Goal: Communication & Community: Connect with others

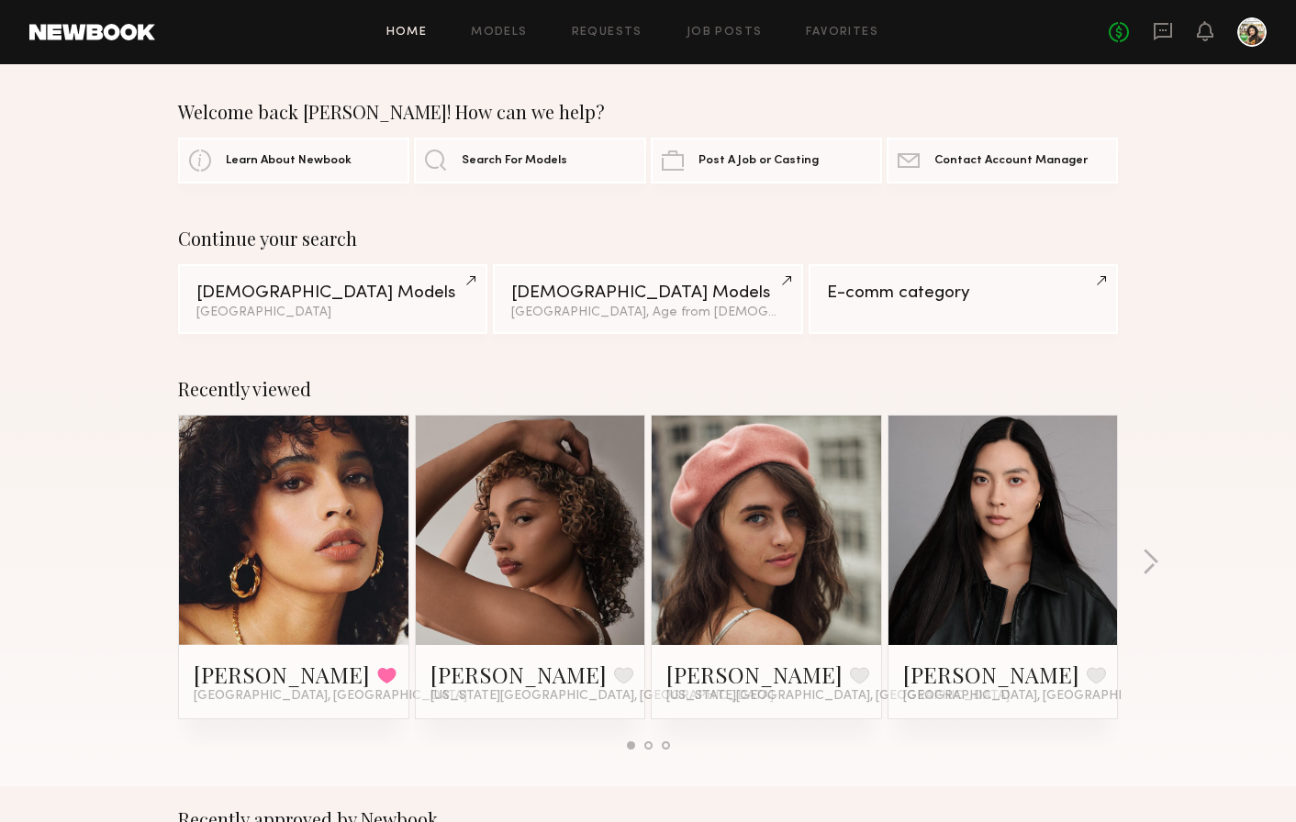
click at [1157, 8] on header "Home Models Requests Job Posts Favorites Sign Out No fees up to $5,000" at bounding box center [648, 32] width 1296 height 64
click at [1157, 27] on icon at bounding box center [1163, 31] width 20 height 20
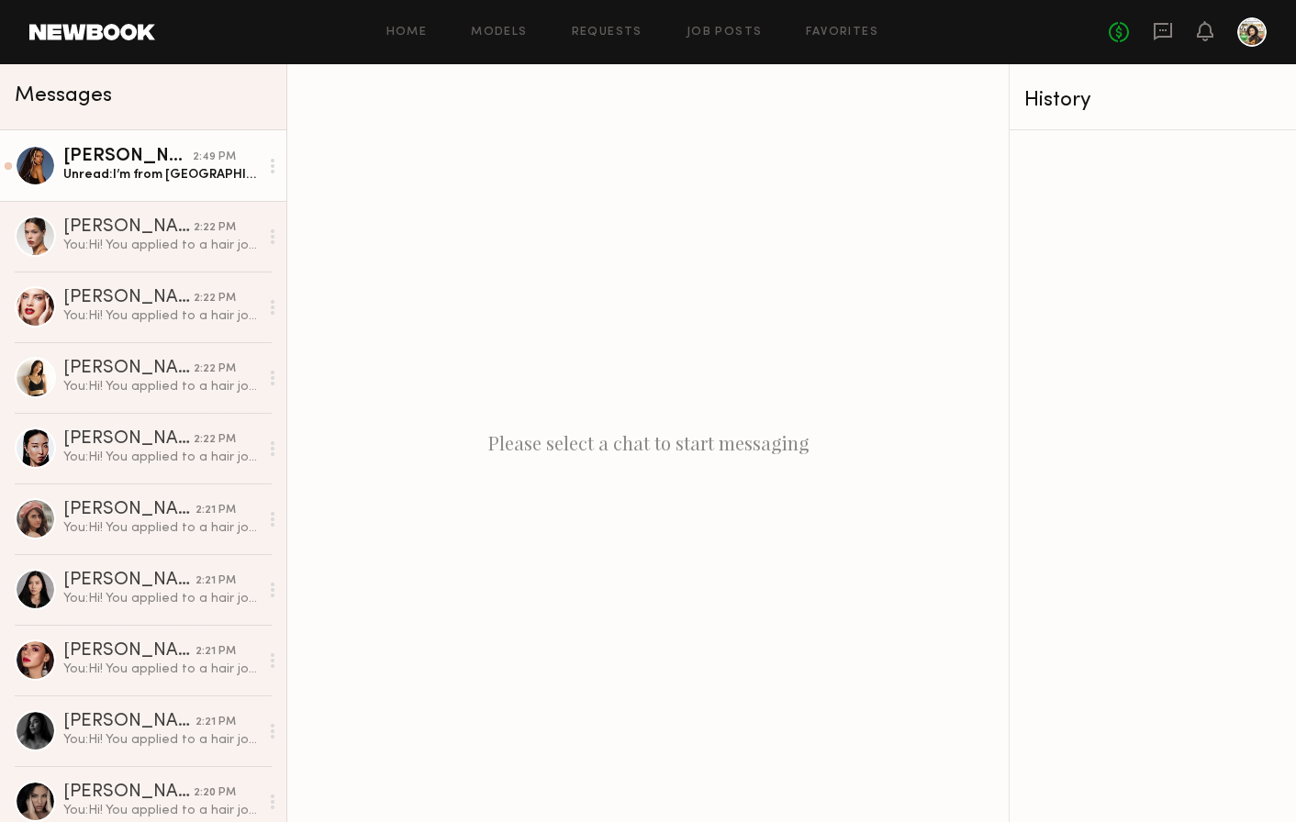
click at [183, 183] on link "Maria F. 2:49 PM Unread: I’m from San Diego, and it won’t make sense for me to …" at bounding box center [143, 165] width 286 height 71
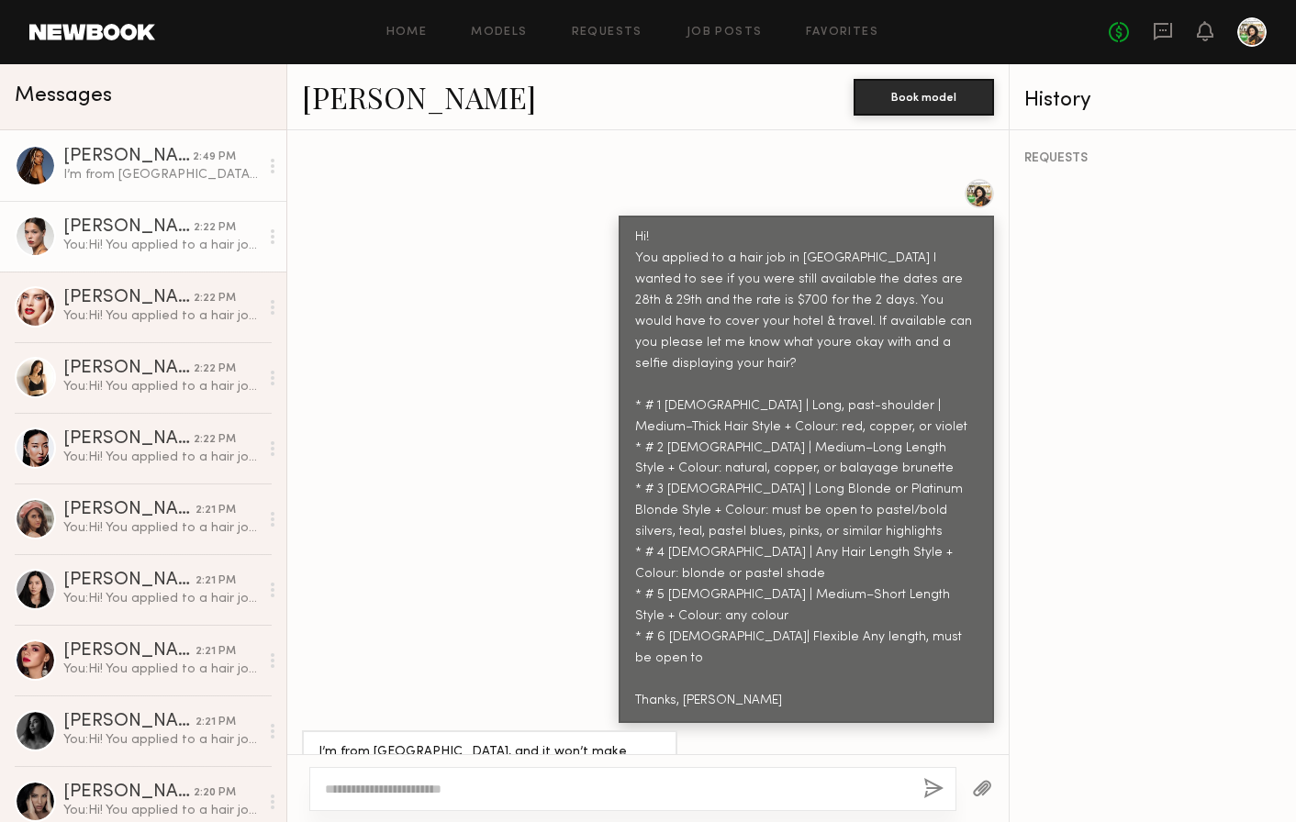
click at [166, 218] on div "Anna G." at bounding box center [128, 227] width 130 height 18
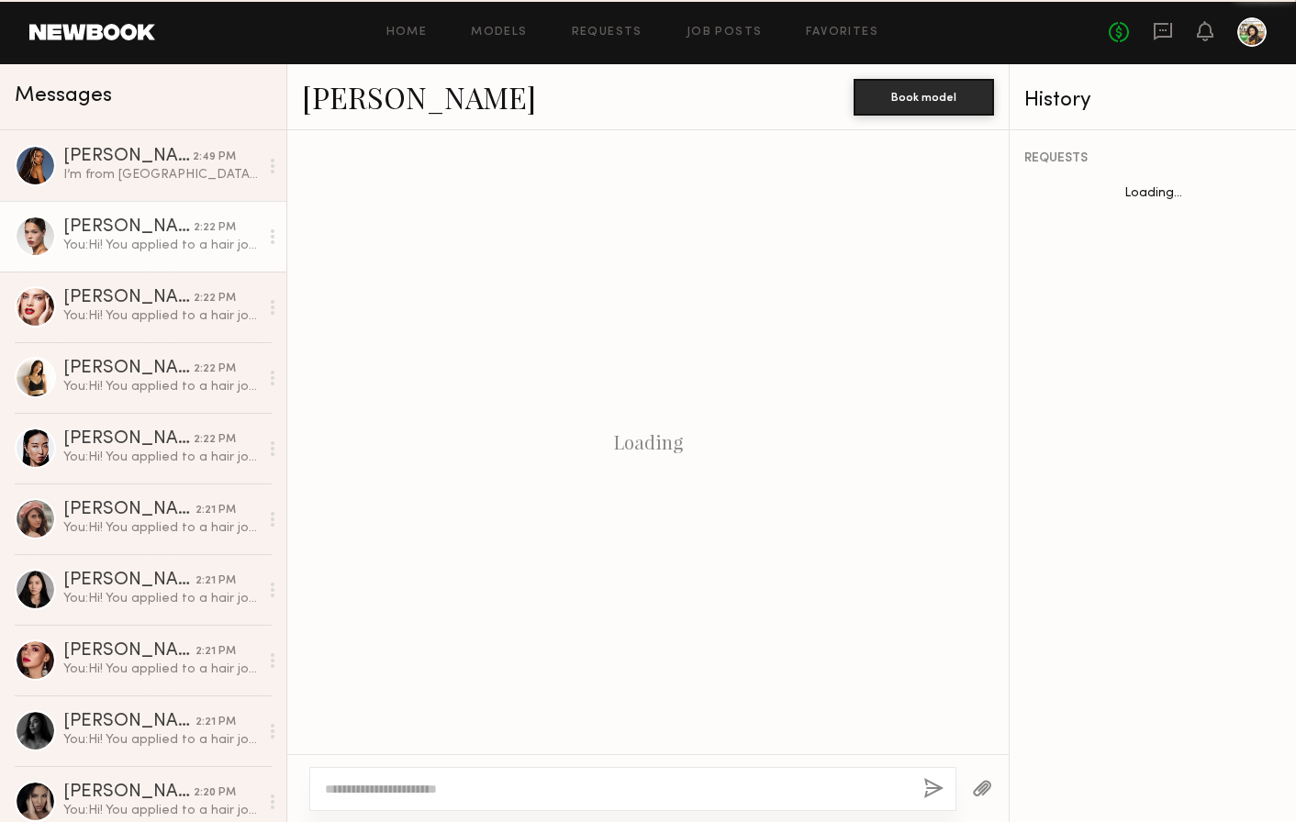
scroll to position [2000, 0]
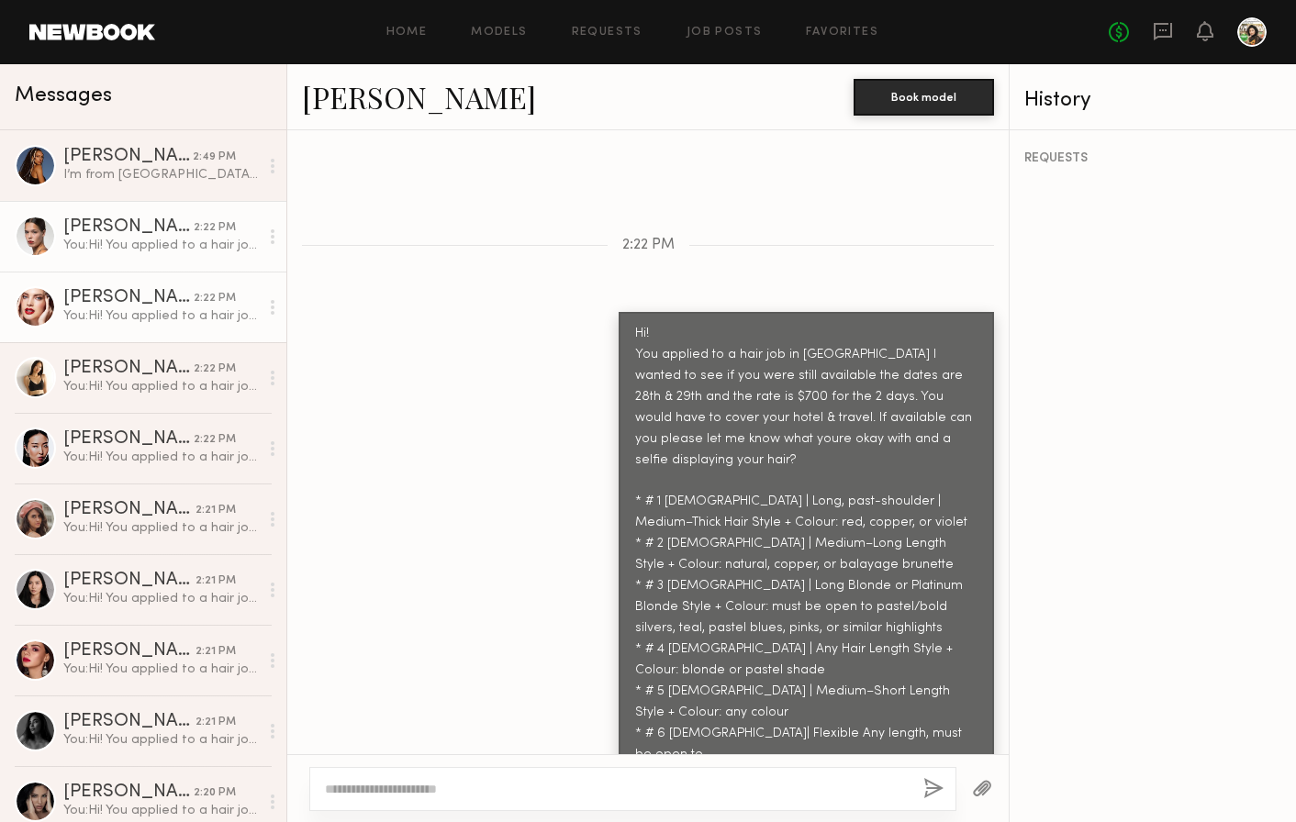
click at [146, 297] on div "Anna D." at bounding box center [128, 298] width 130 height 18
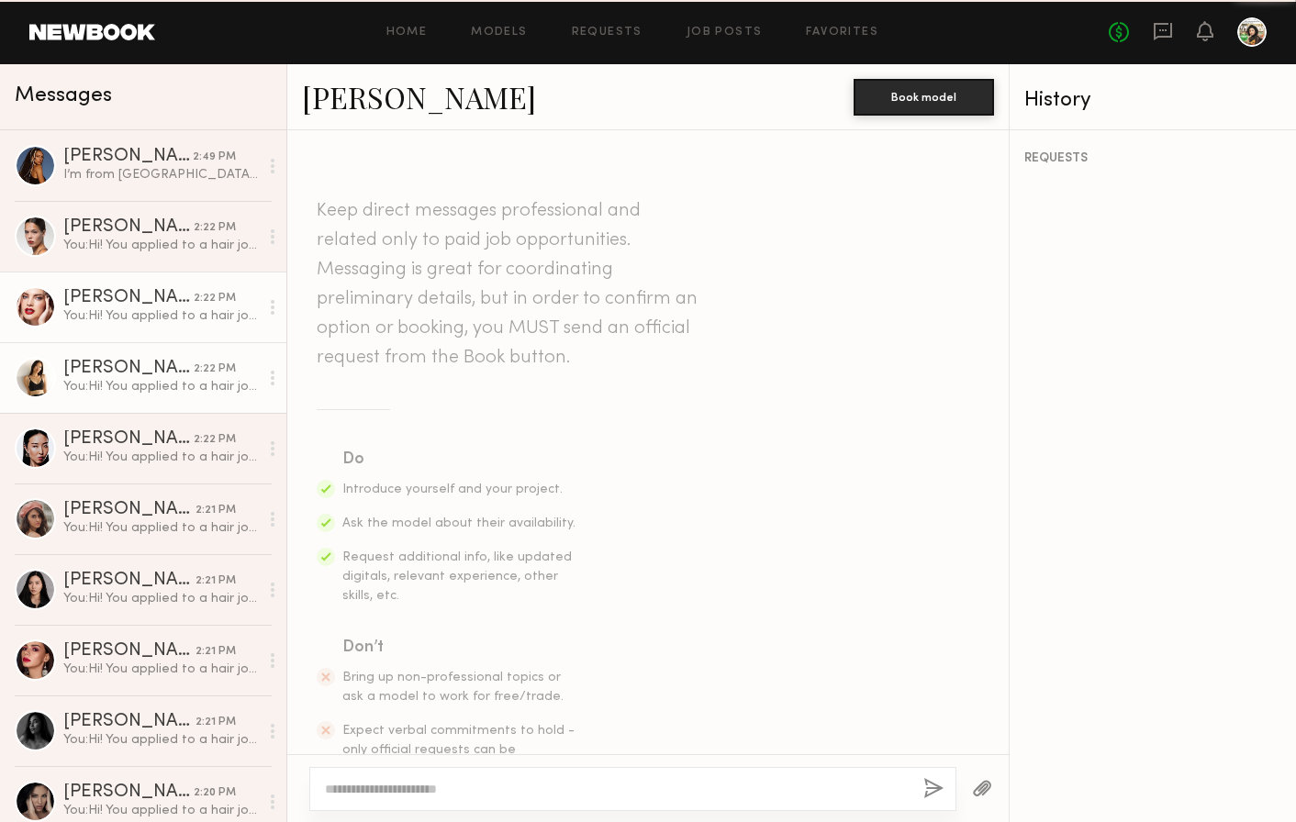
scroll to position [759, 0]
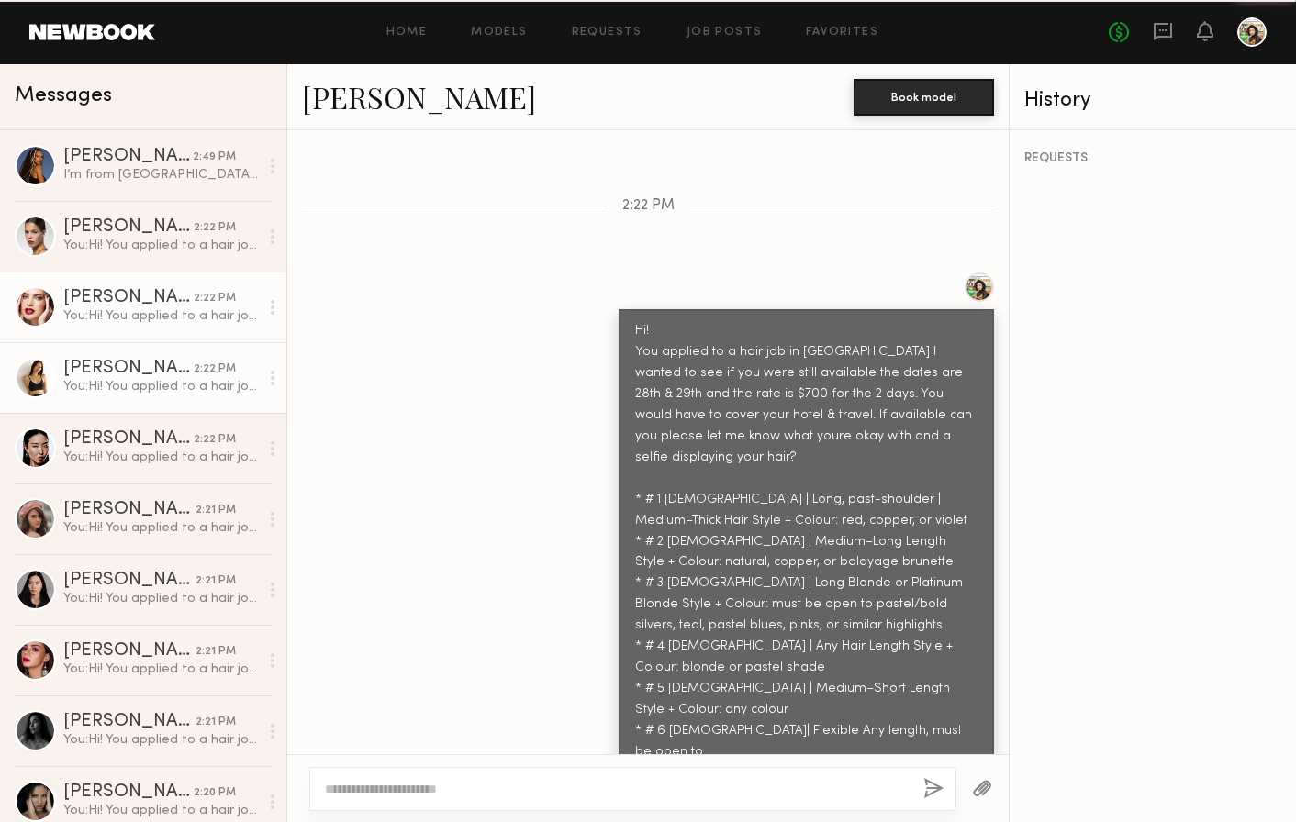
click at [136, 374] on div "Sophia C." at bounding box center [128, 369] width 130 height 18
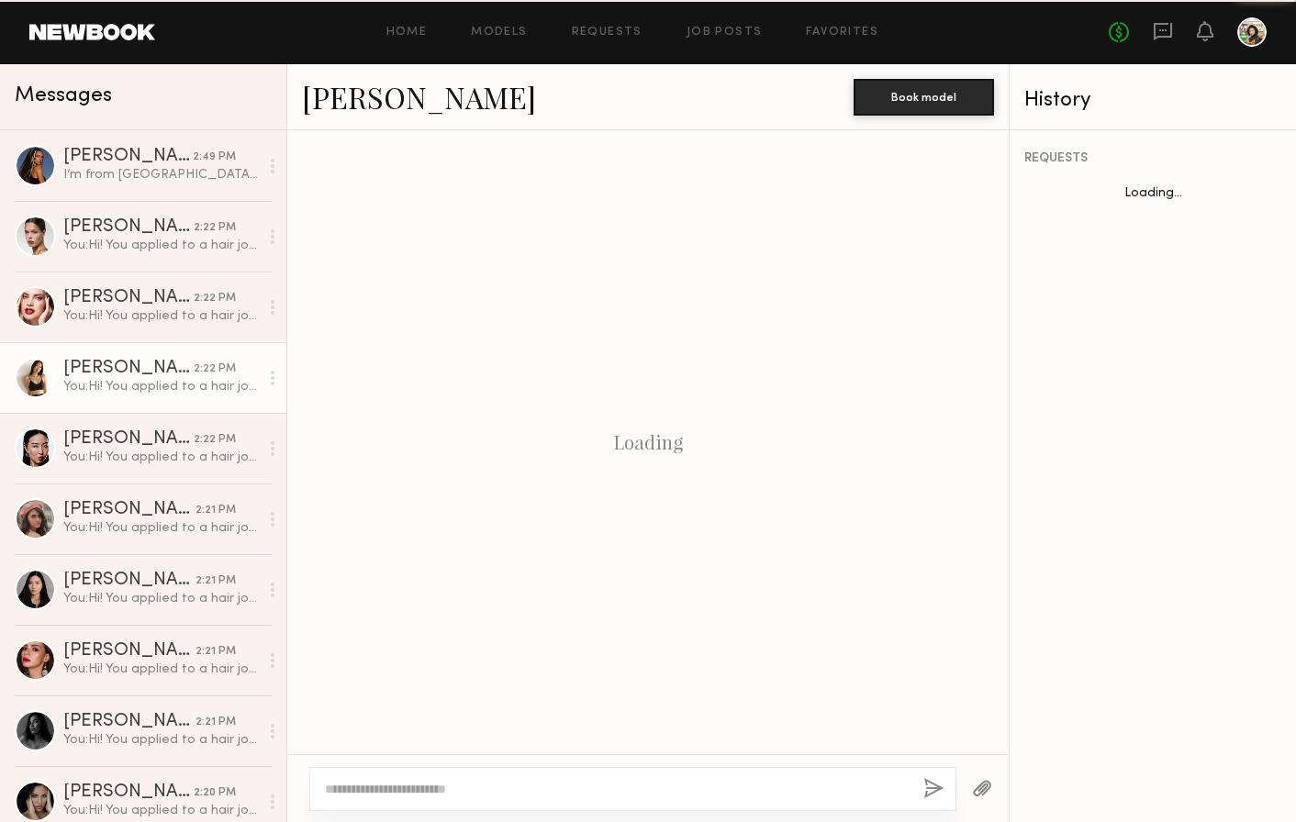
scroll to position [759, 0]
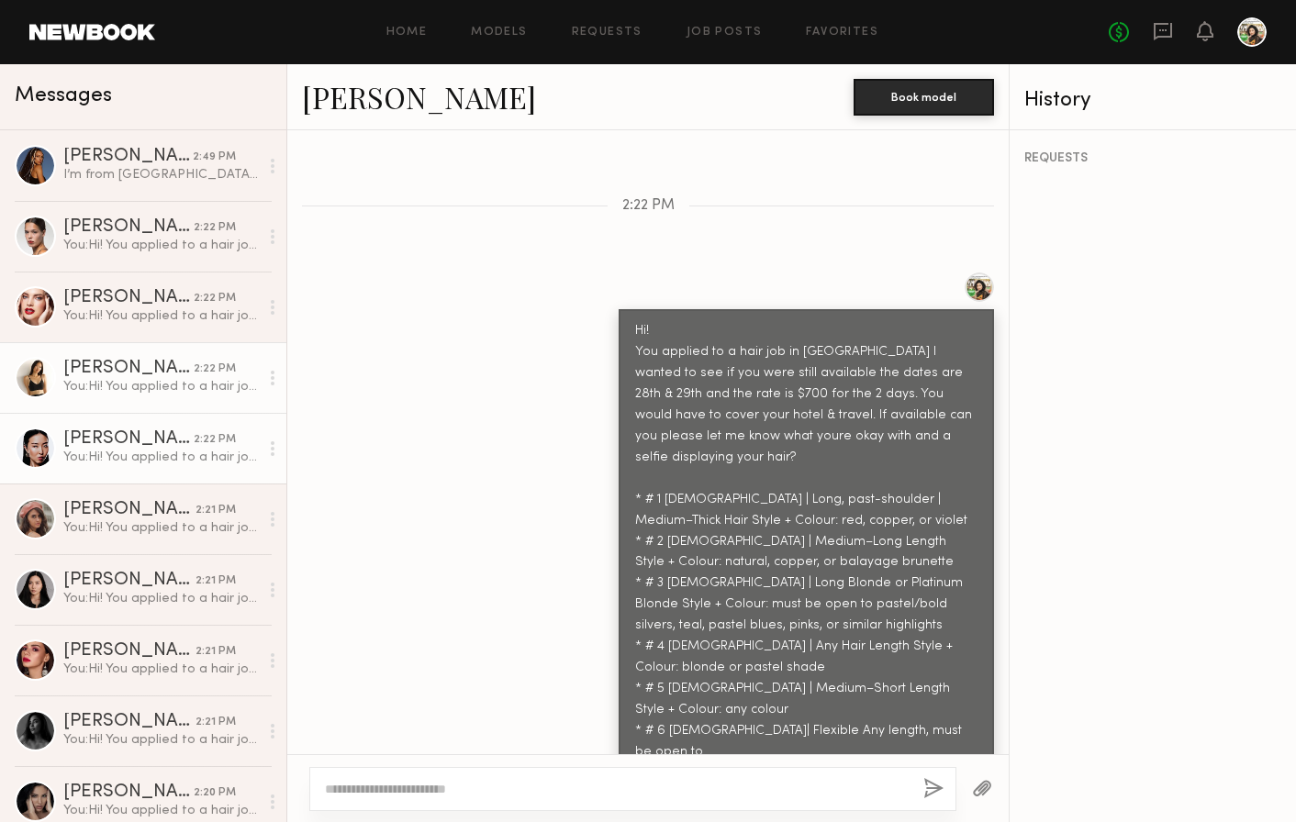
click at [130, 429] on link "Tenny Z. 2:22 PM You: Hi! You applied to a hair job in Philadelphia I wanted to…" at bounding box center [143, 448] width 286 height 71
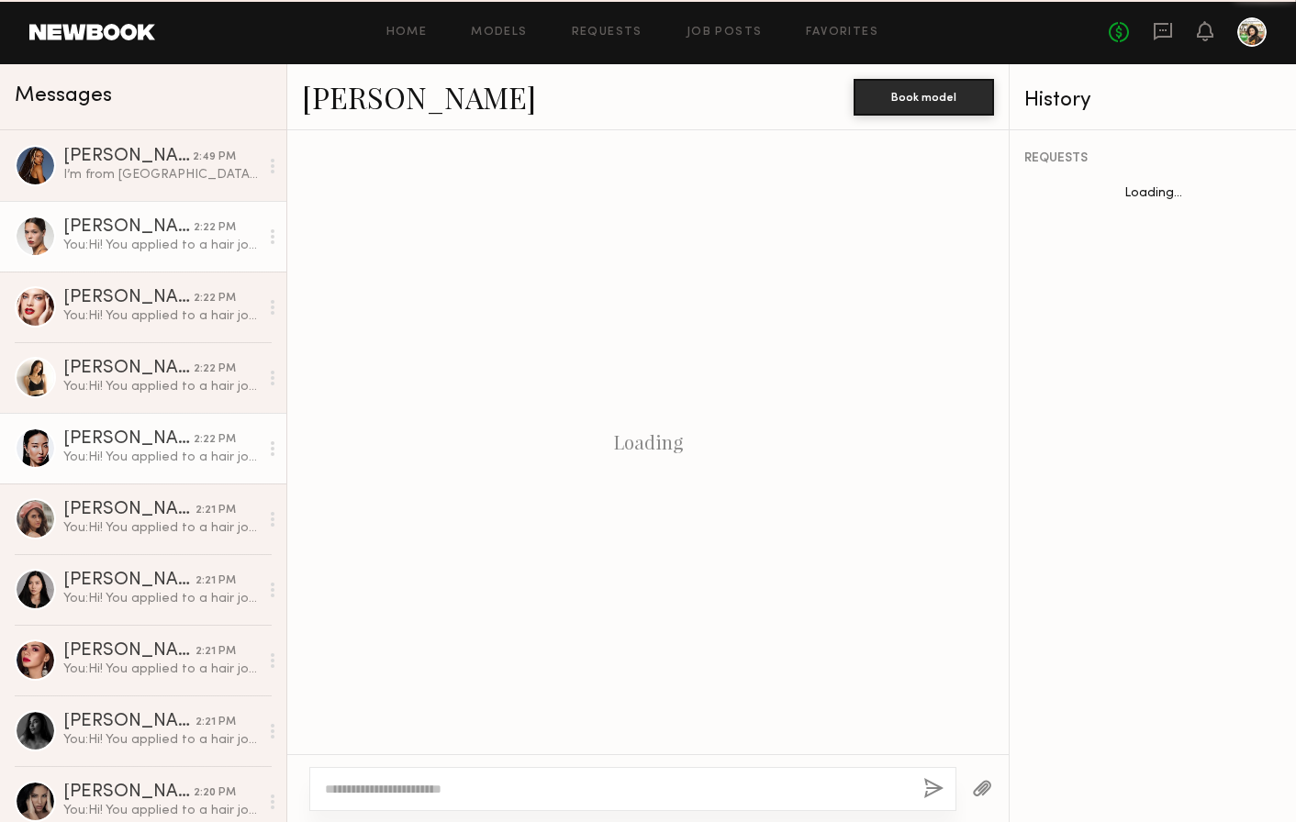
scroll to position [759, 0]
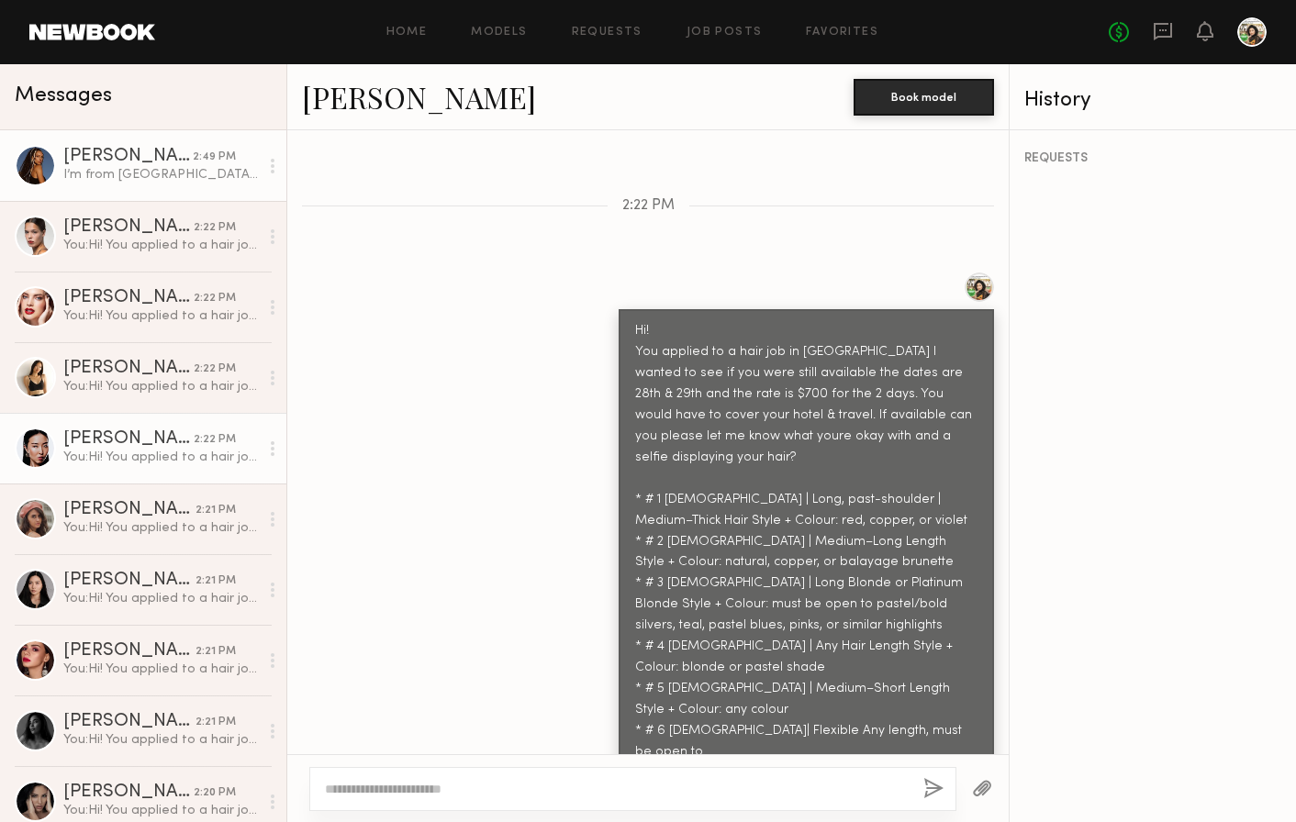
click at [163, 184] on link "Maria F. 2:49 PM I’m from San Diego, and it won’t make sense for me to spend mo…" at bounding box center [143, 165] width 286 height 71
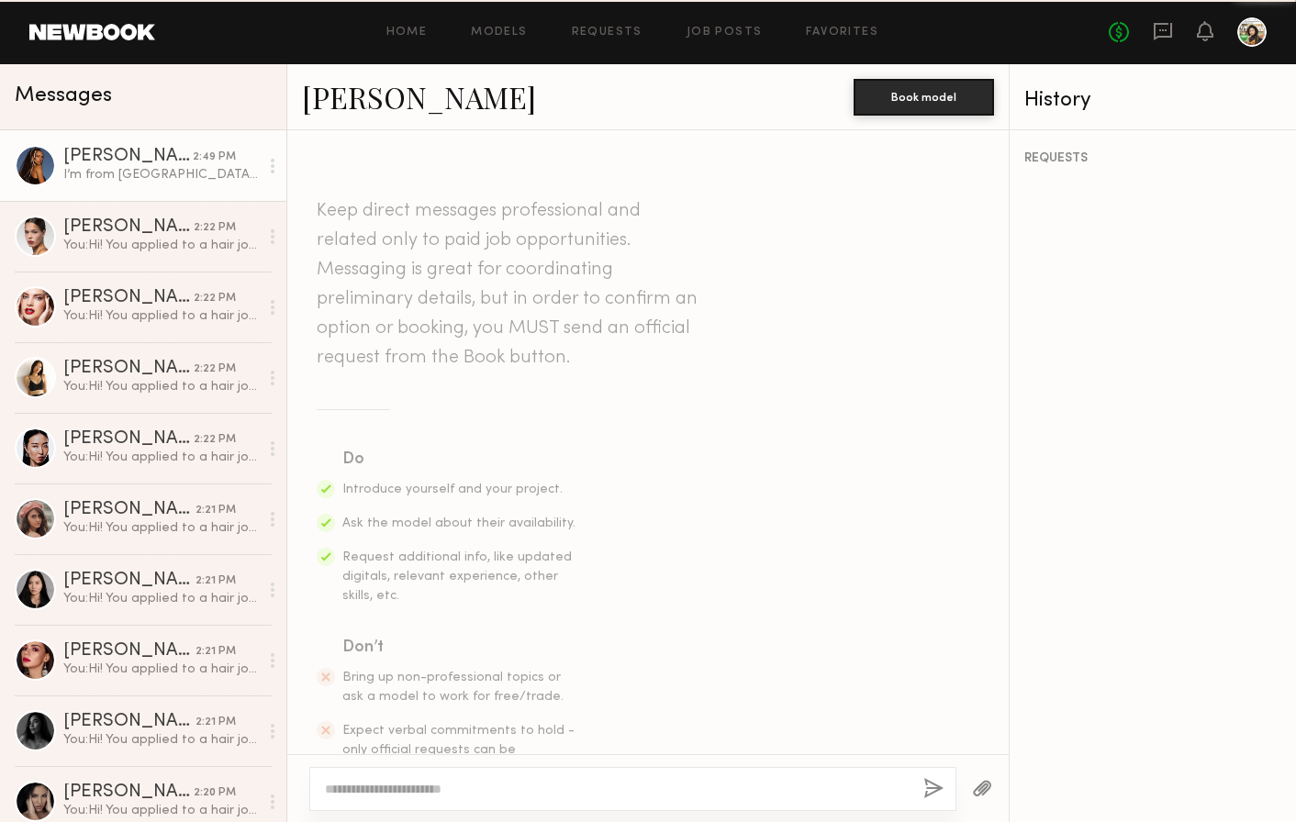
scroll to position [853, 0]
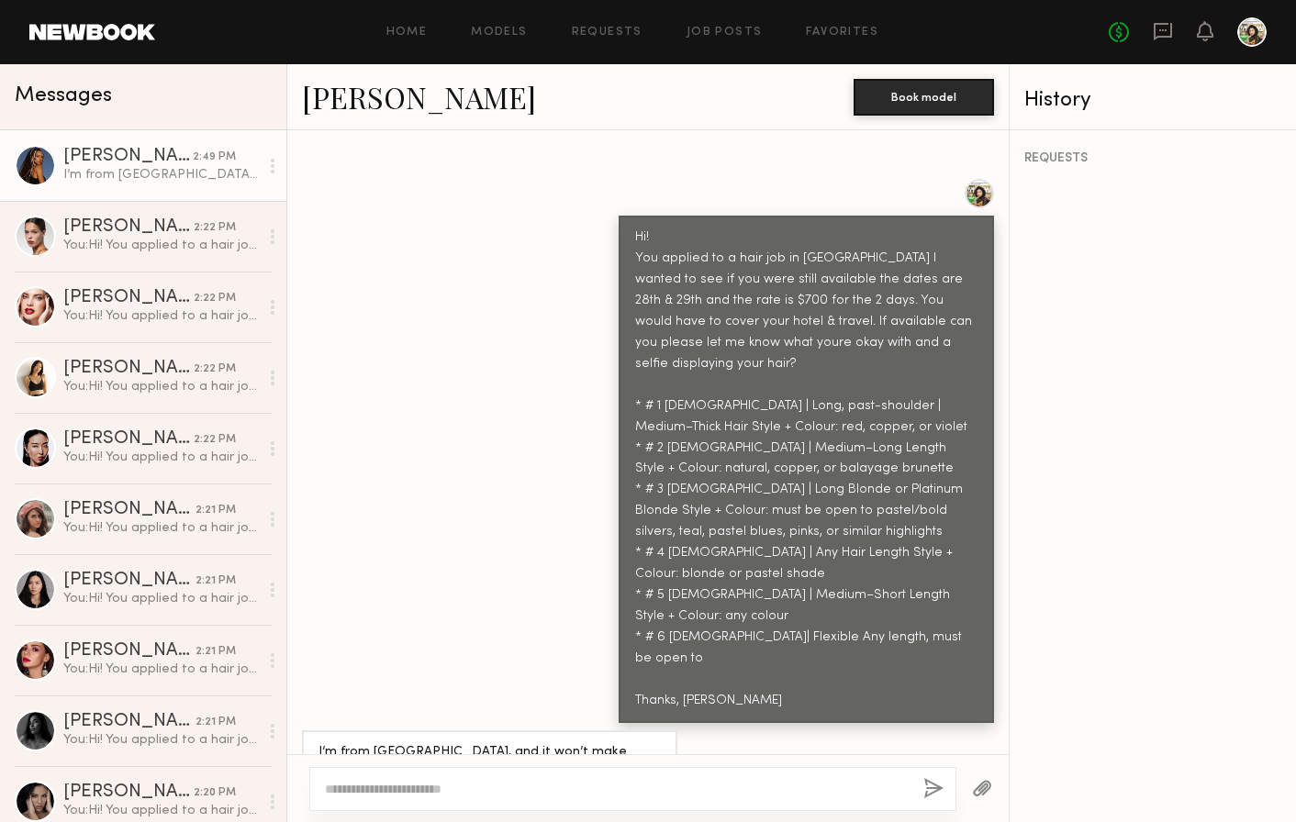
click at [365, 100] on link "Maria F." at bounding box center [419, 96] width 234 height 39
